Goal: Task Accomplishment & Management: Use online tool/utility

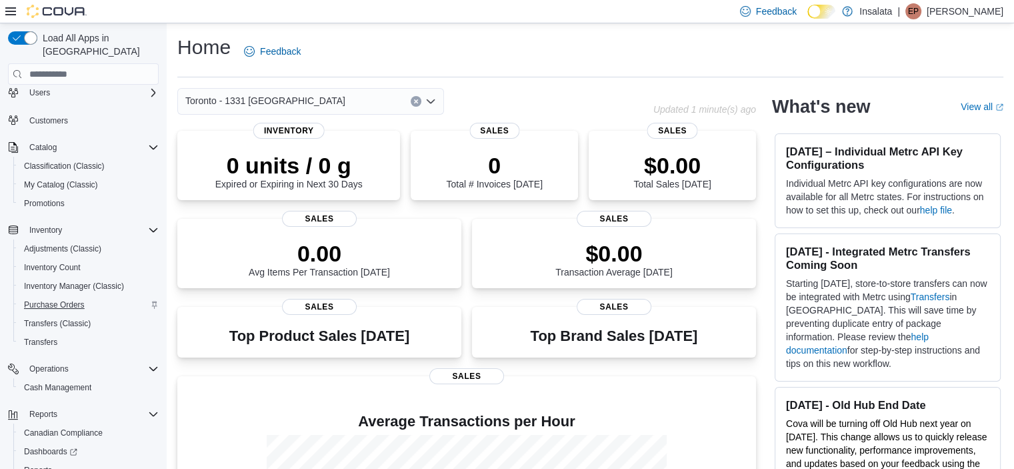
scroll to position [91, 0]
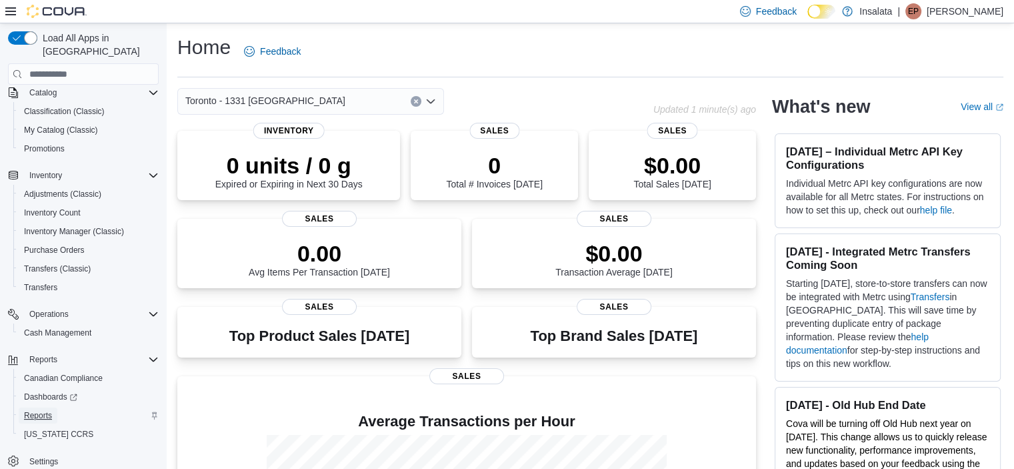
click at [33, 410] on span "Reports" at bounding box center [38, 415] width 28 height 11
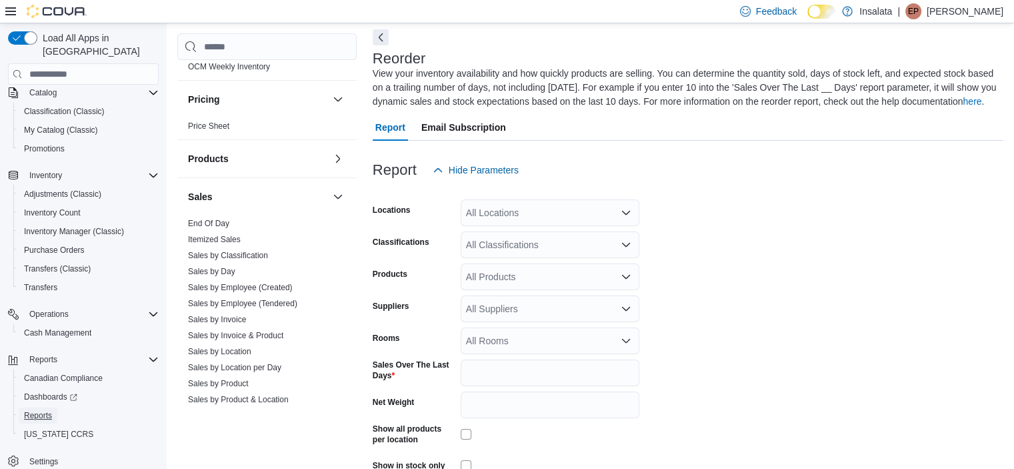
scroll to position [822, 0]
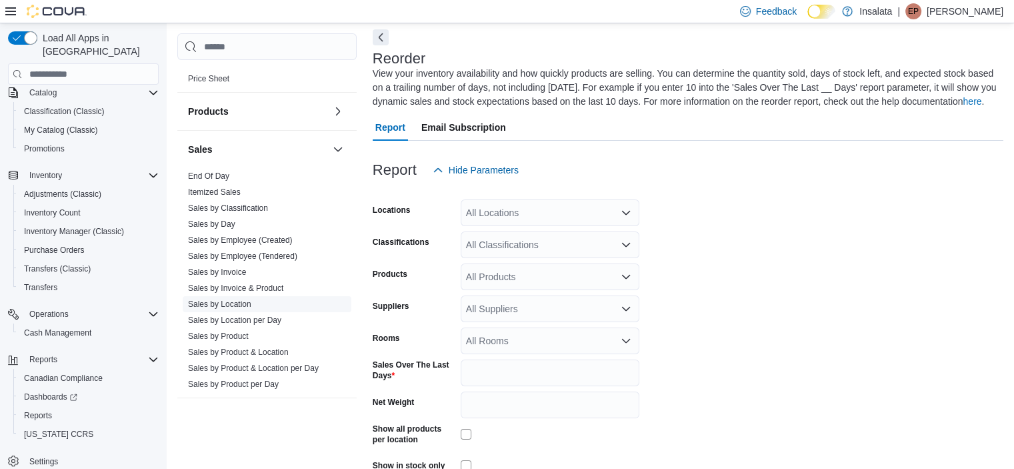
click at [211, 299] on link "Sales by Location" at bounding box center [219, 303] width 63 height 9
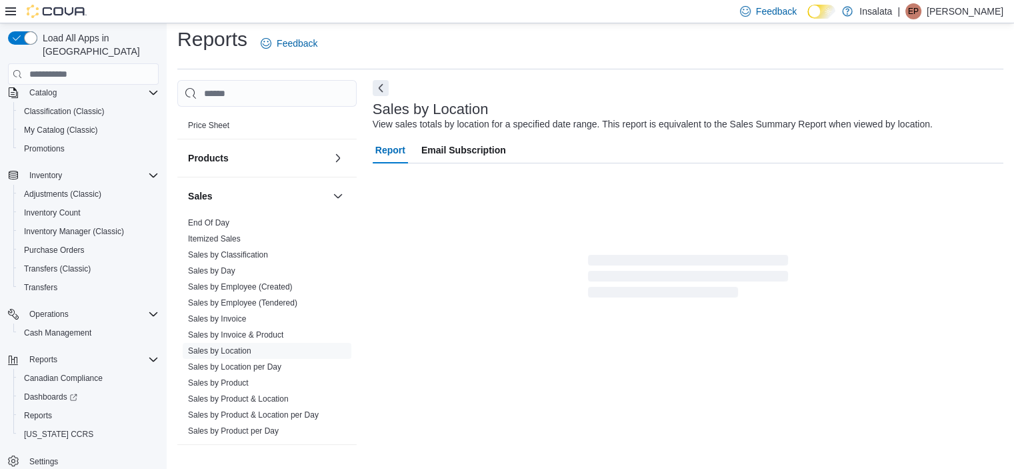
scroll to position [31, 0]
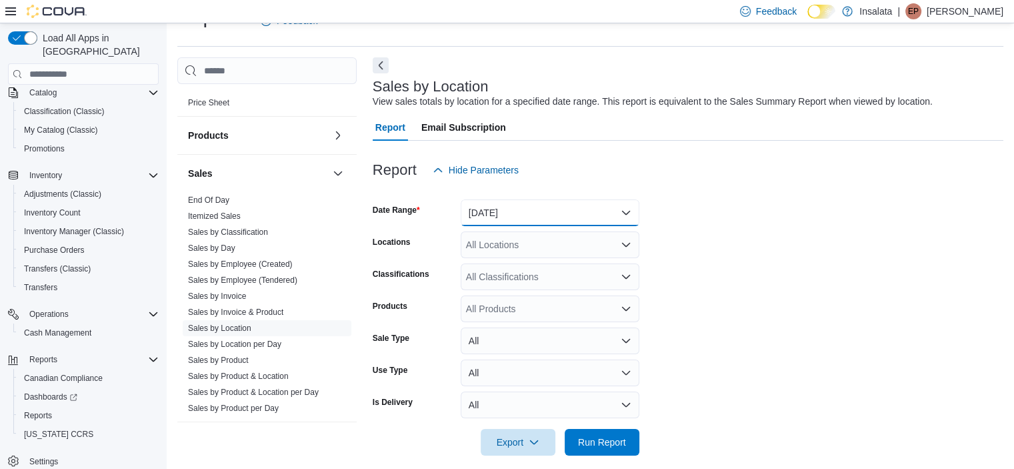
click at [467, 213] on button "Yesterday" at bounding box center [550, 212] width 179 height 27
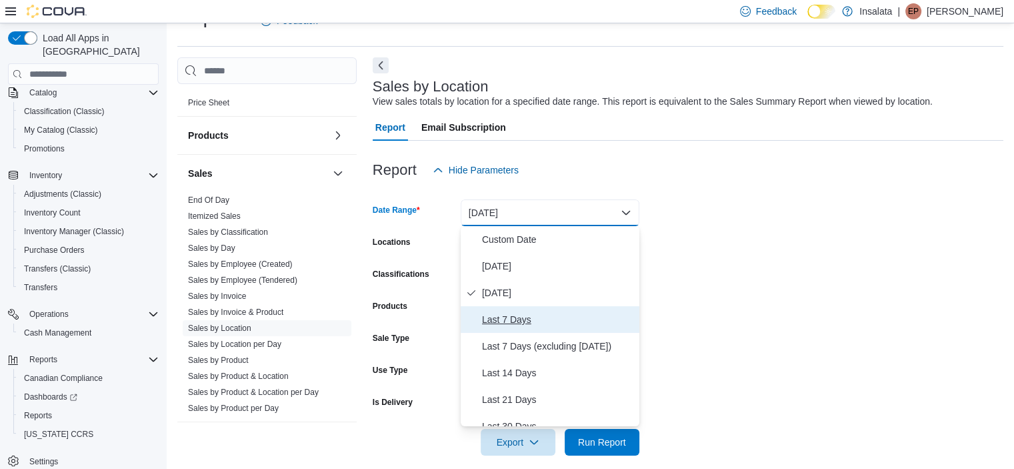
click at [531, 316] on span "Last 7 Days" at bounding box center [558, 319] width 152 height 16
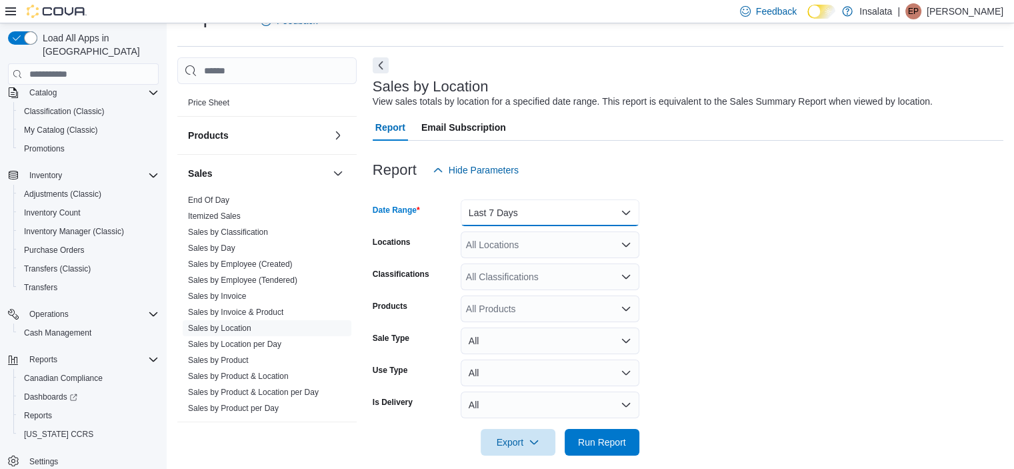
click at [543, 217] on button "Last 7 Days" at bounding box center [550, 212] width 179 height 27
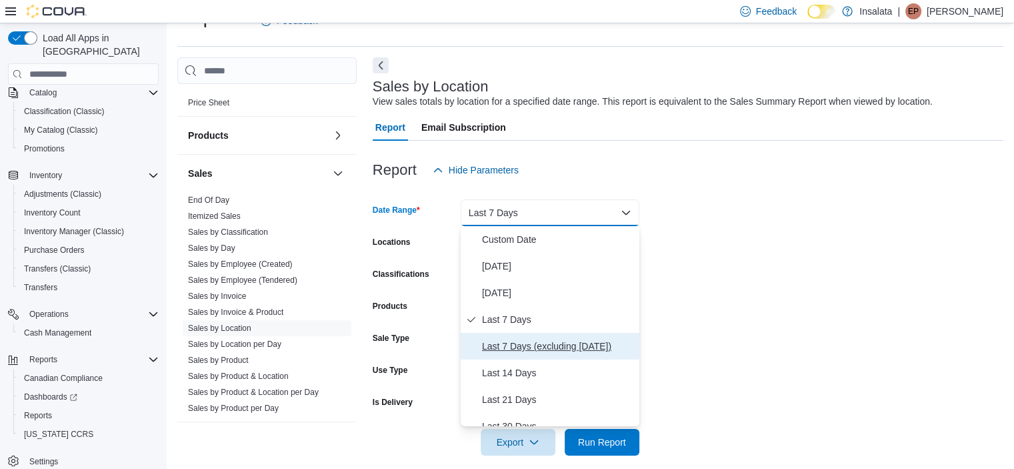
click at [543, 353] on span "Last 7 Days (excluding today)" at bounding box center [558, 346] width 152 height 16
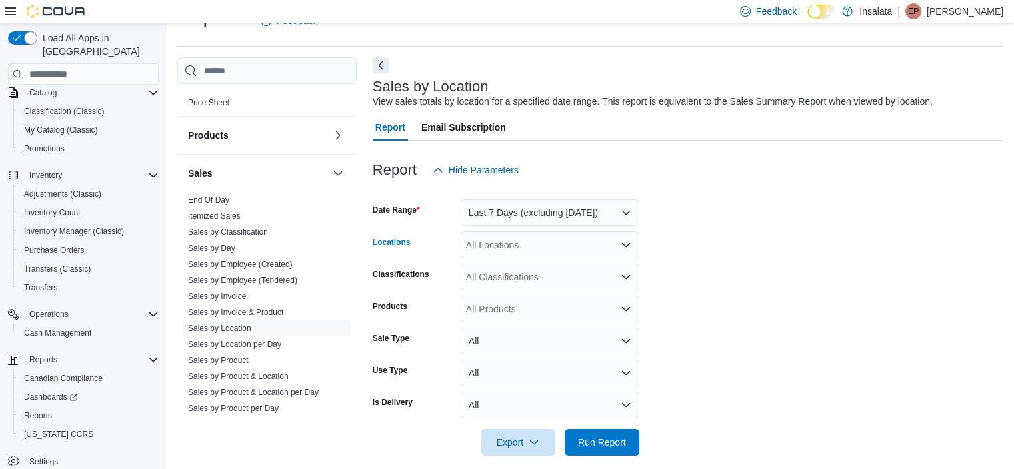
click at [557, 238] on div "All Locations" at bounding box center [550, 244] width 179 height 27
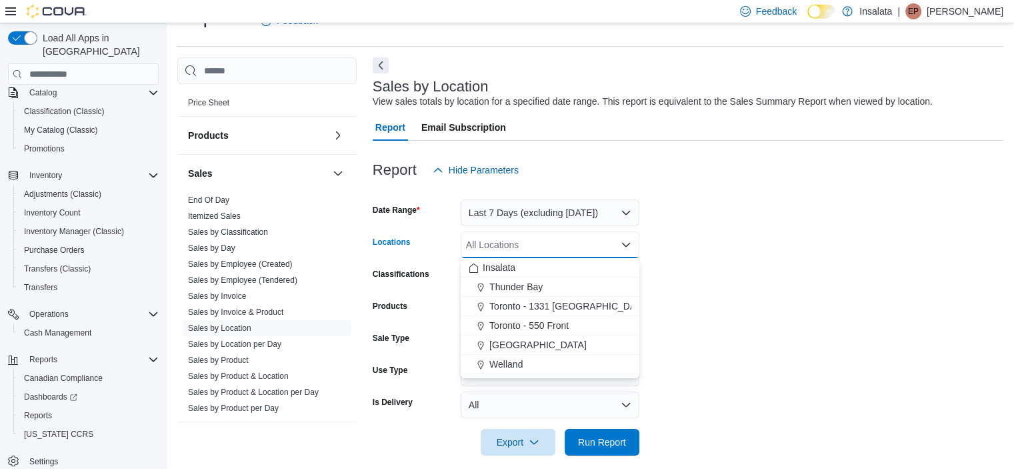
click at [710, 303] on form "Date Range Last 7 Days (excluding today) Locations All Locations Combo box. Sel…" at bounding box center [688, 319] width 631 height 272
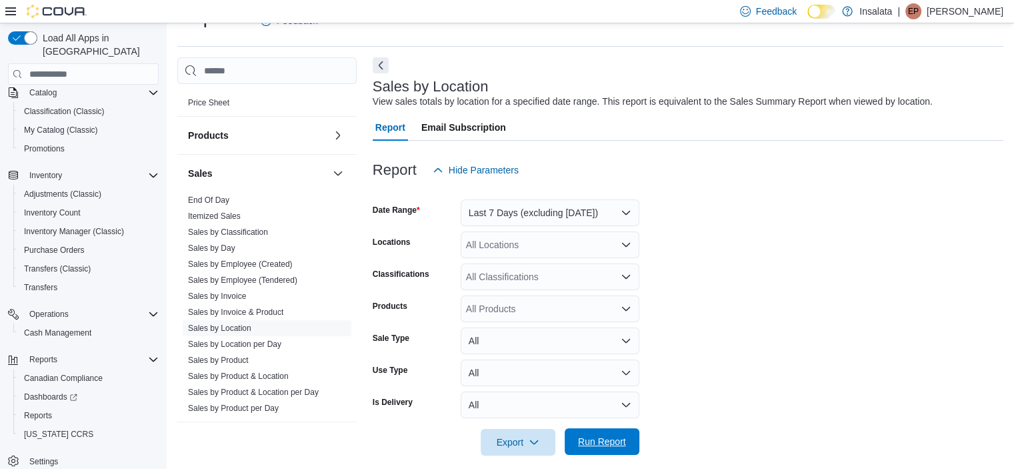
click at [602, 445] on span "Run Report" at bounding box center [602, 441] width 48 height 13
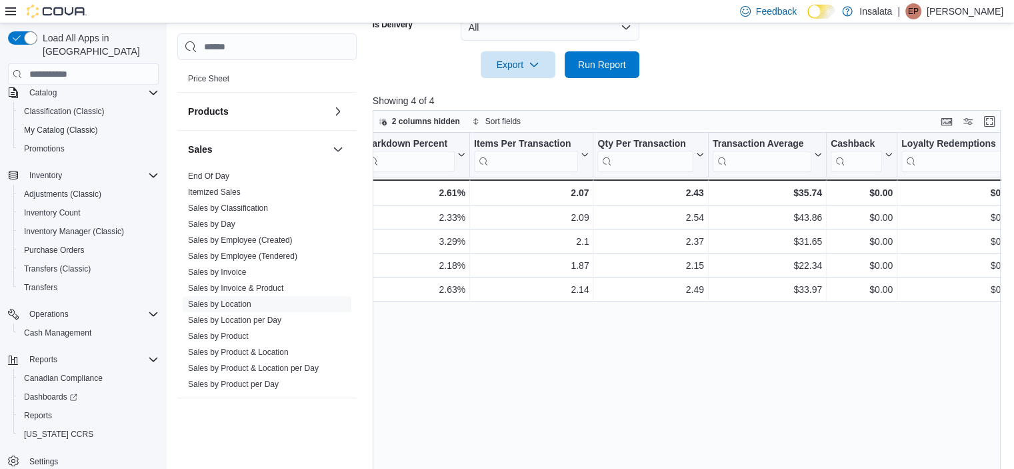
scroll to position [0, 1078]
